Goal: Find specific page/section: Find specific page/section

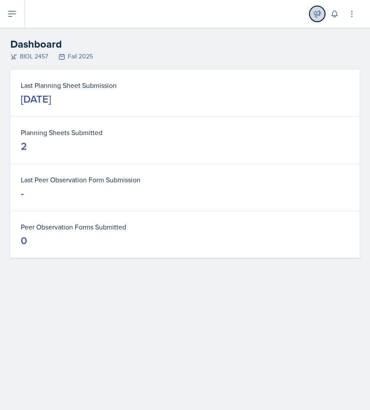
click at [320, 14] on icon at bounding box center [317, 14] width 6 height 6
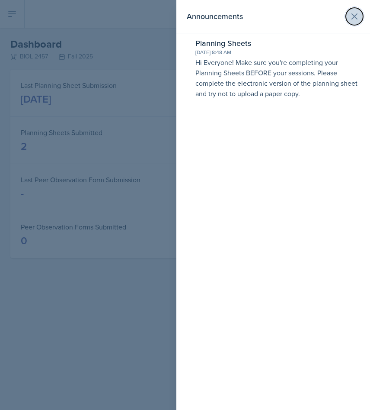
click at [356, 13] on icon at bounding box center [355, 16] width 10 height 10
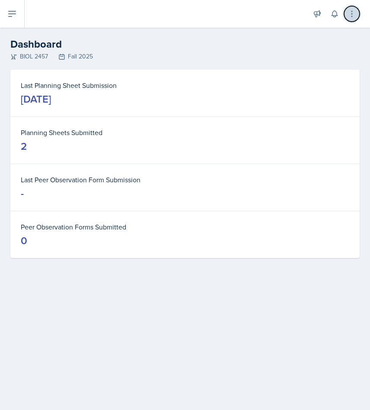
click at [356, 15] on icon at bounding box center [352, 14] width 9 height 9
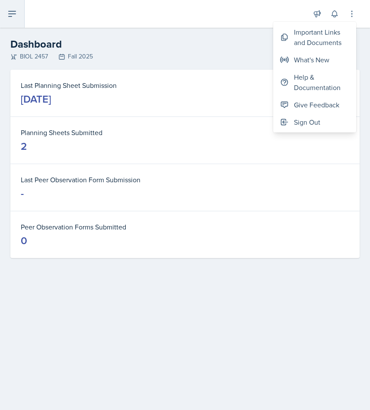
click at [13, 23] on button at bounding box center [12, 14] width 25 height 28
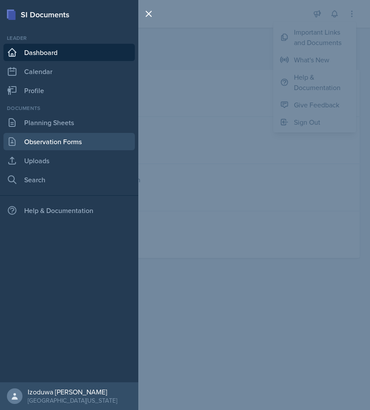
click at [42, 141] on link "Observation Forms" at bounding box center [69, 141] width 132 height 17
